Goal: Find specific page/section: Find specific page/section

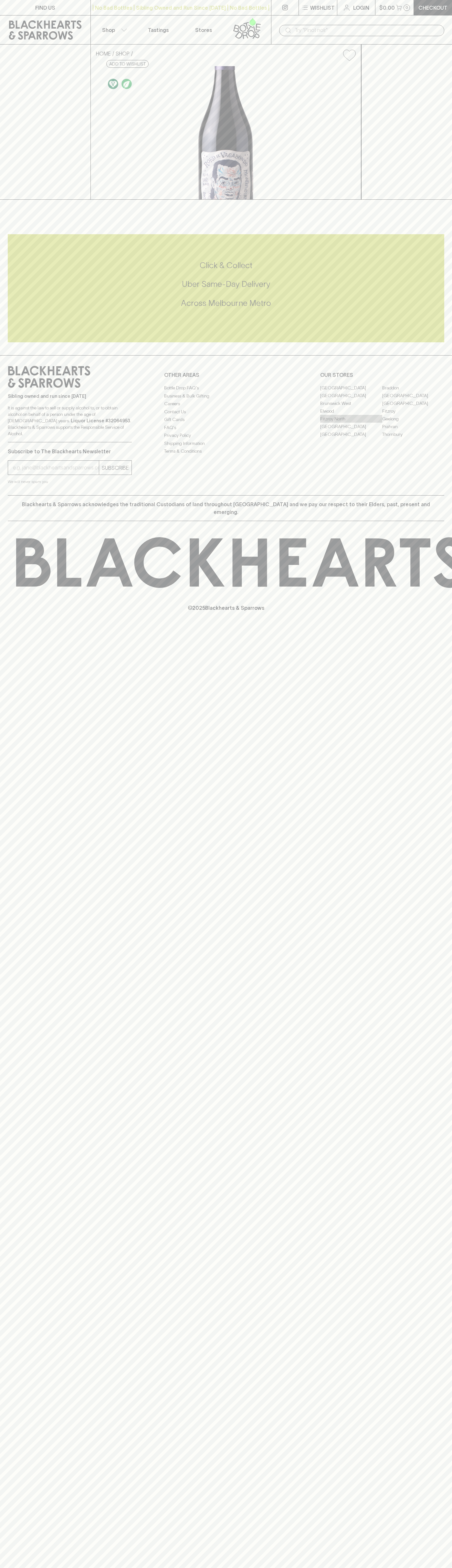
click at [351, 422] on link "Fitzroy North" at bounding box center [351, 419] width 62 height 8
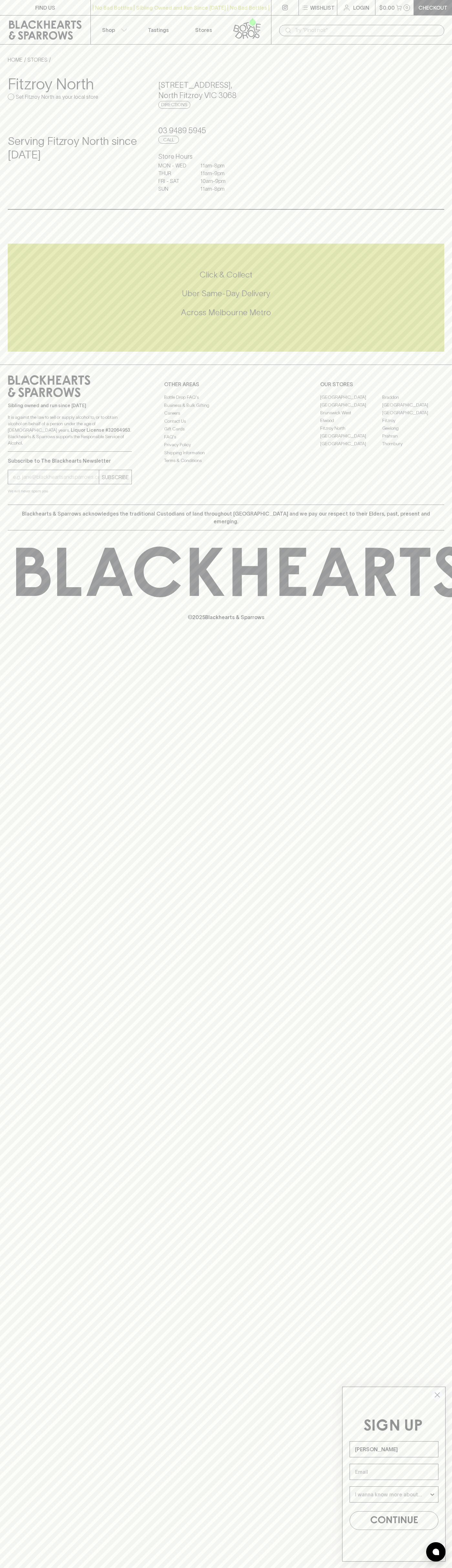
type input "John Smith"
